Goal: Navigation & Orientation: Go to known website

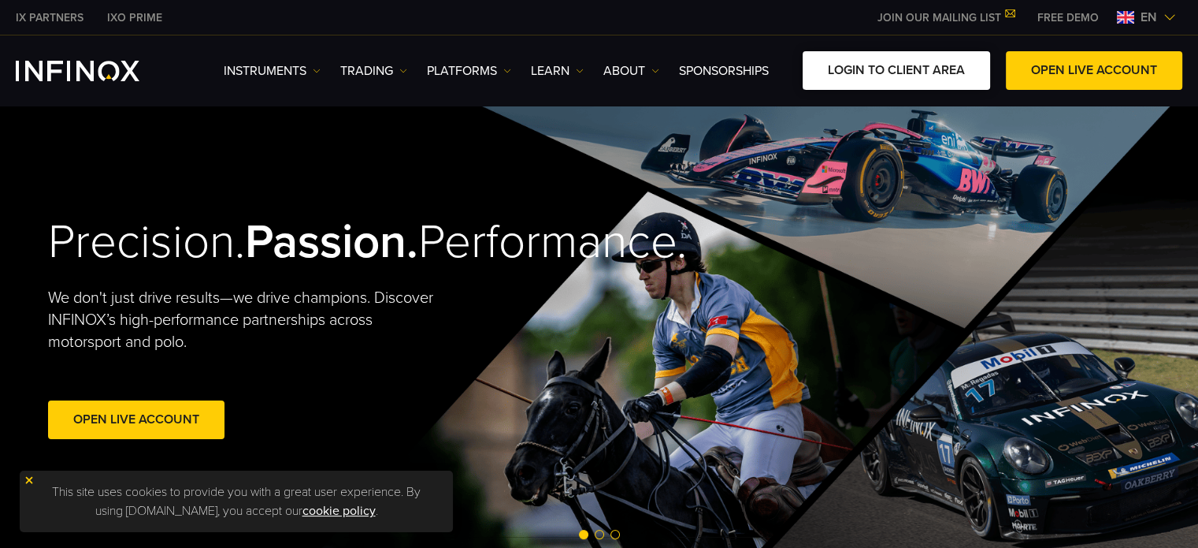
click at [904, 72] on link "LOGIN TO CLIENT AREA" at bounding box center [897, 70] width 188 height 39
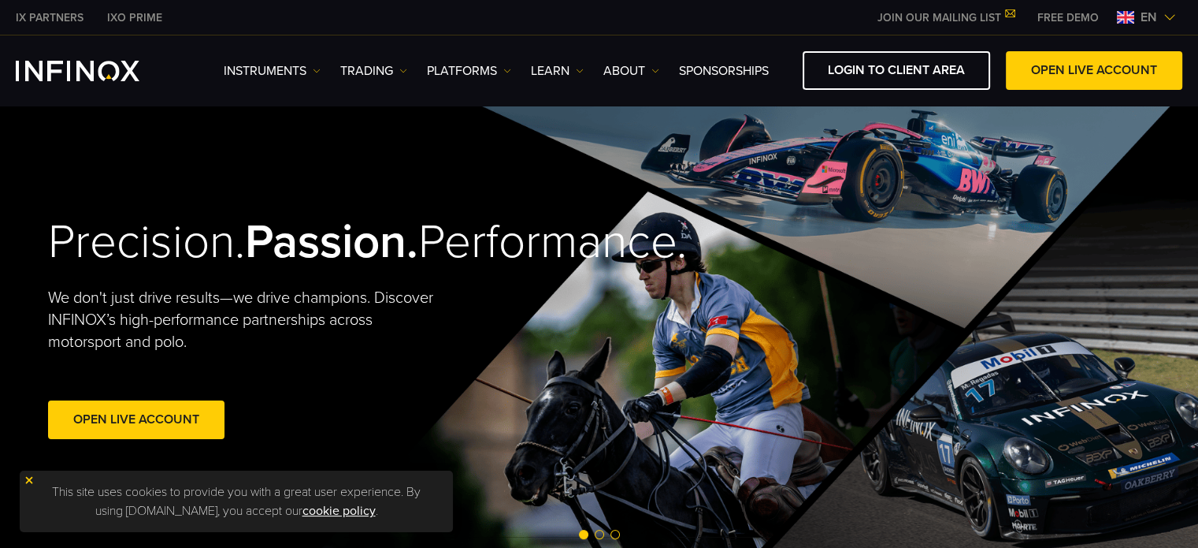
click at [835, 12] on link "JOIN OUR MAILING LIST" at bounding box center [946, 17] width 160 height 13
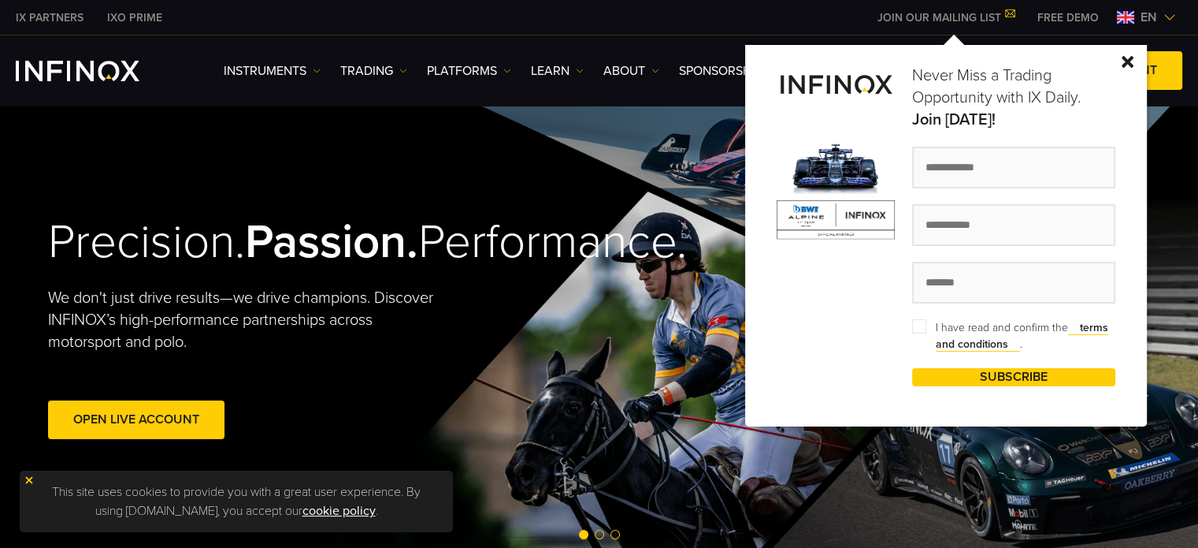
click at [835, 12] on link "JOIN OUR MAILING LIST" at bounding box center [946, 17] width 160 height 13
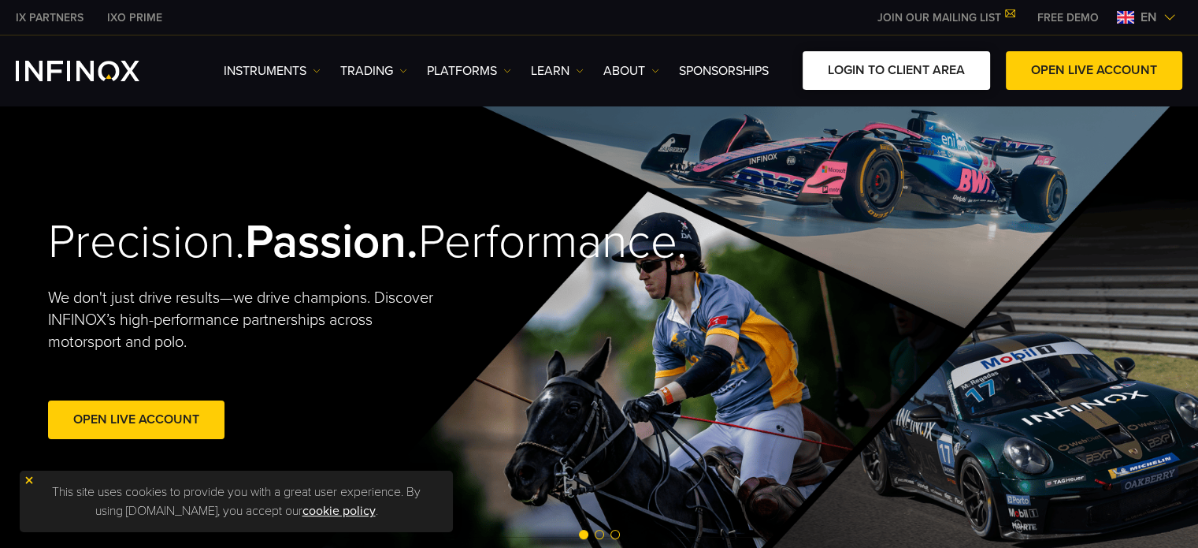
click at [835, 65] on link "LOGIN TO CLIENT AREA" at bounding box center [897, 70] width 188 height 39
